Goal: Navigation & Orientation: Find specific page/section

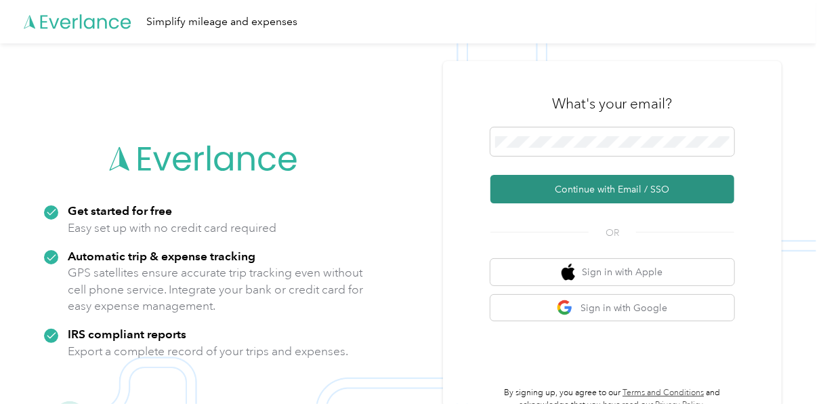
click at [573, 186] on button "Continue with Email / SSO" at bounding box center [612, 189] width 244 height 28
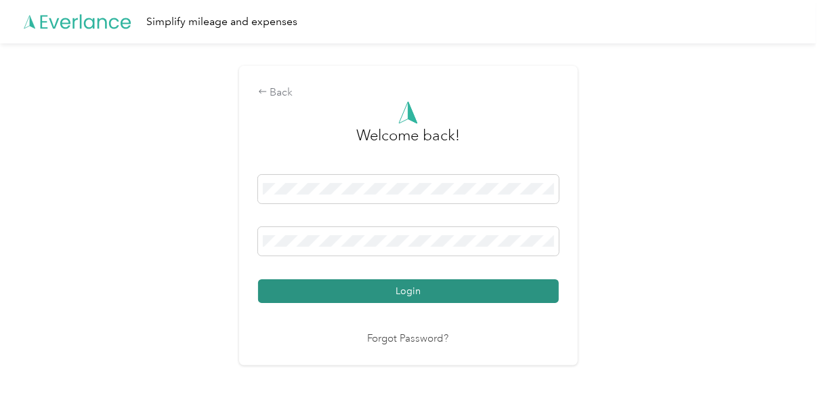
click at [436, 295] on button "Login" at bounding box center [408, 291] width 301 height 24
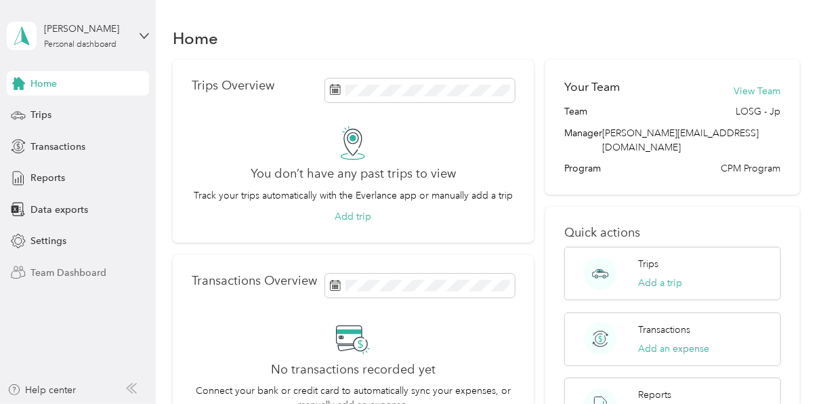
click at [63, 270] on span "Team Dashboard" at bounding box center [68, 273] width 76 height 14
